Goal: Information Seeking & Learning: Learn about a topic

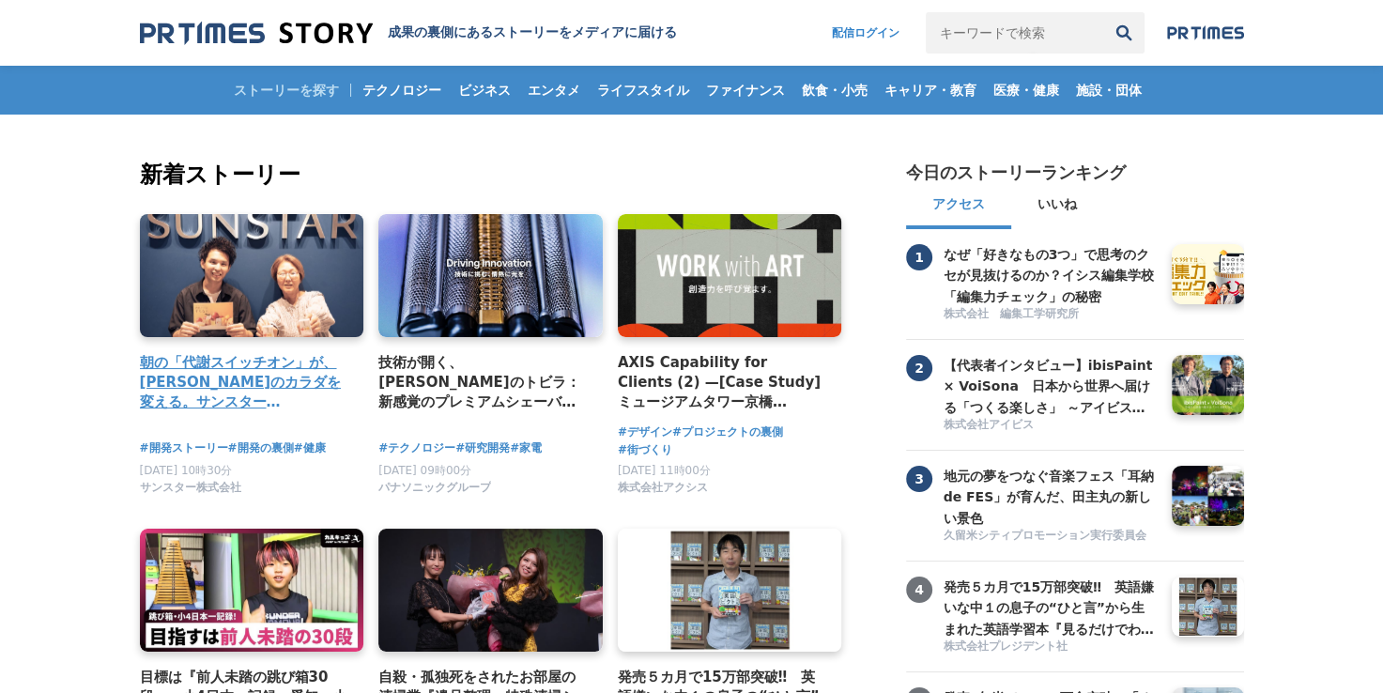
click at [242, 329] on link at bounding box center [252, 276] width 236 height 130
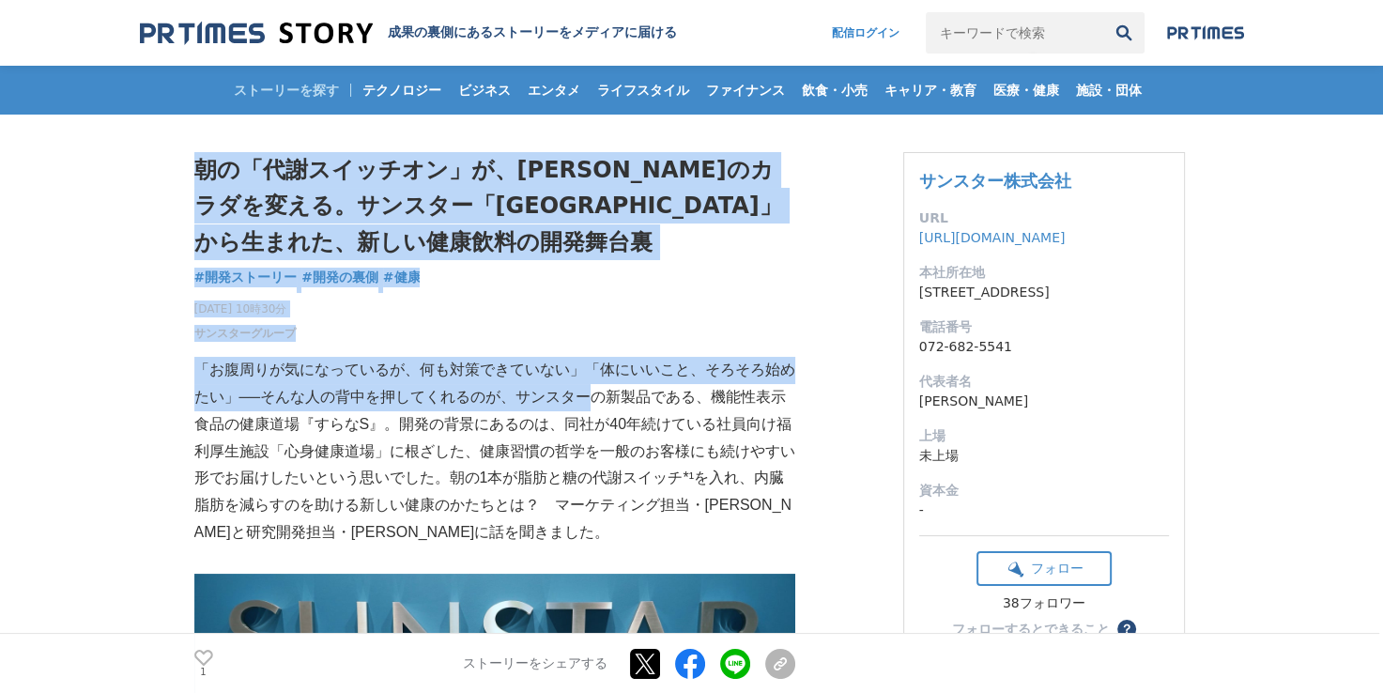
drag, startPoint x: 192, startPoint y: 366, endPoint x: 598, endPoint y: 404, distance: 408.3
click at [595, 404] on p "「お腹周りが気になっているが、何も対策できていない」「体にいいこと、そろそろ始めたい」──そんな人の背中を押してくれるのが、サンスターの新製品である、機能性表…" at bounding box center [494, 452] width 601 height 190
click at [572, 178] on h1 "朝の「代謝スイッチオン」が、[PERSON_NAME]のカラダを変える。サンスター「[GEOGRAPHIC_DATA]」から生まれた、新しい健康飲料の開発舞台裏" at bounding box center [494, 206] width 601 height 108
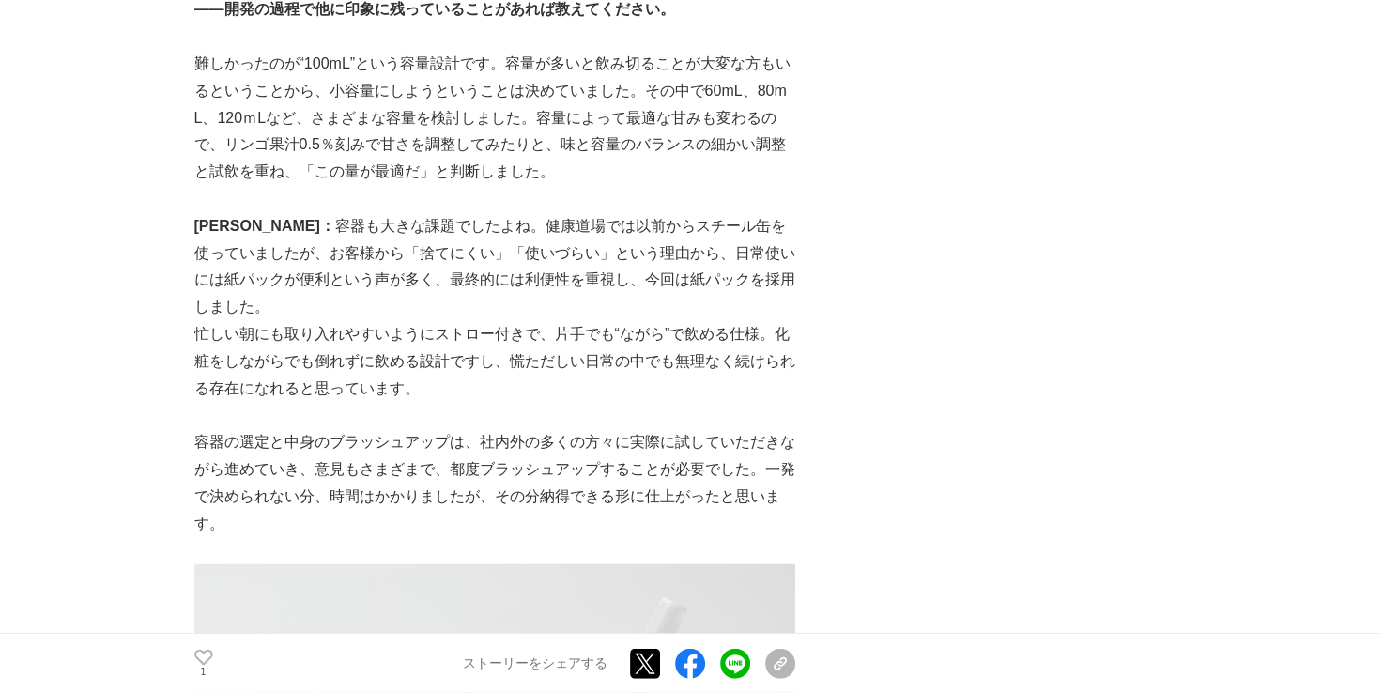
scroll to position [4632, 0]
